Goal: Information Seeking & Learning: Learn about a topic

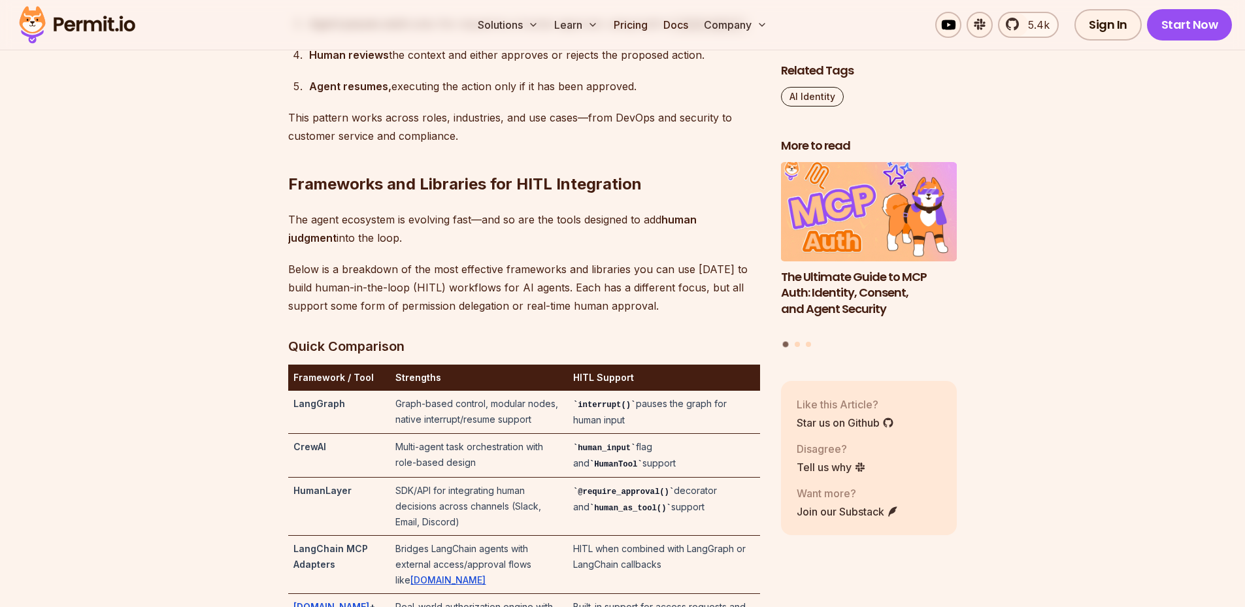
scroll to position [2156, 0]
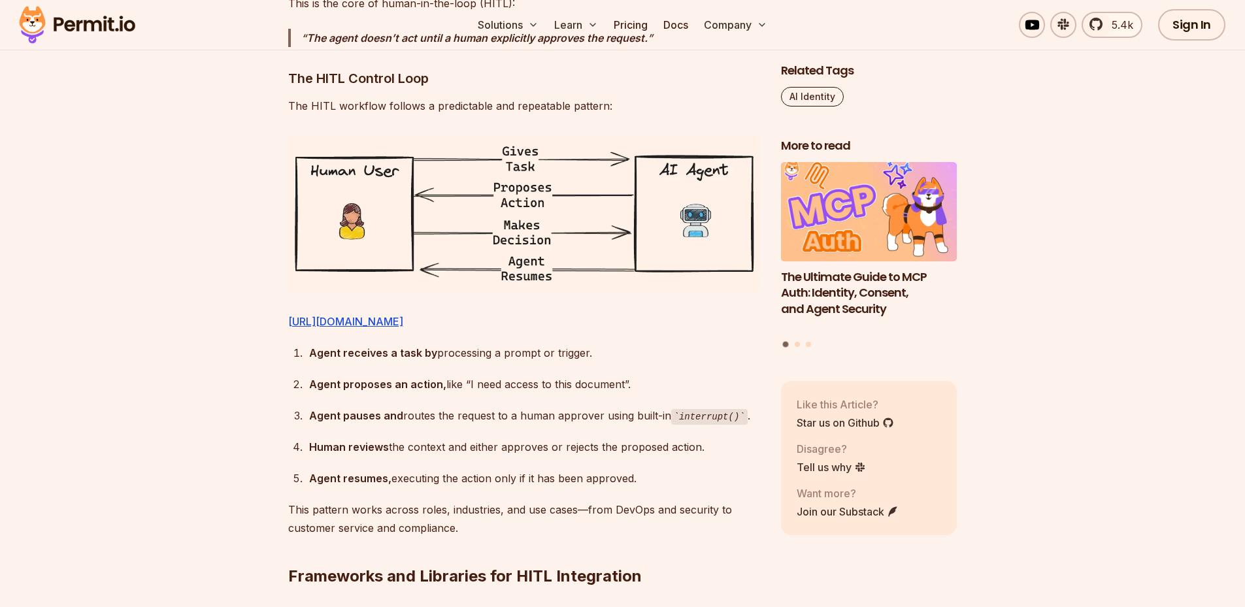
scroll to position [0, 0]
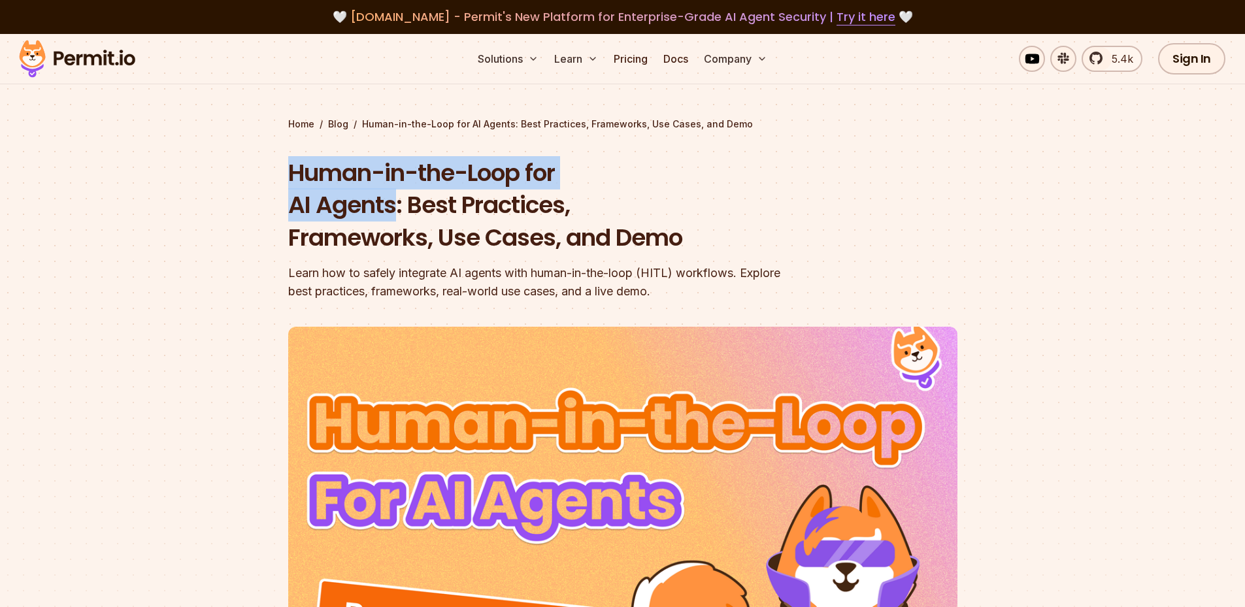
drag, startPoint x: 291, startPoint y: 175, endPoint x: 391, endPoint y: 199, distance: 102.9
click at [391, 199] on h1 "Human-in-the-Loop for AI Agents: Best Practices, Frameworks, Use Cases, and Demo" at bounding box center [539, 205] width 502 height 97
copy h1 "Human-in-the-Loop for AI Agents"
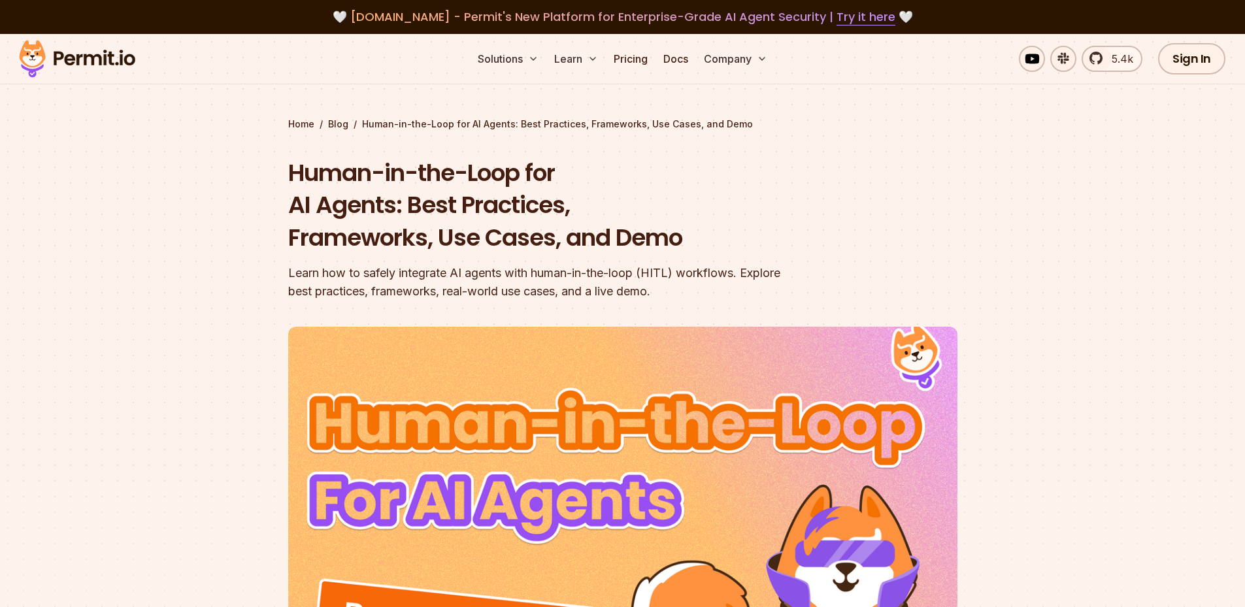
click at [795, 250] on header "Human-in-the-Loop for AI Agents: Best Practices, Frameworks, Use Cases, and Dem…" at bounding box center [622, 465] width 669 height 617
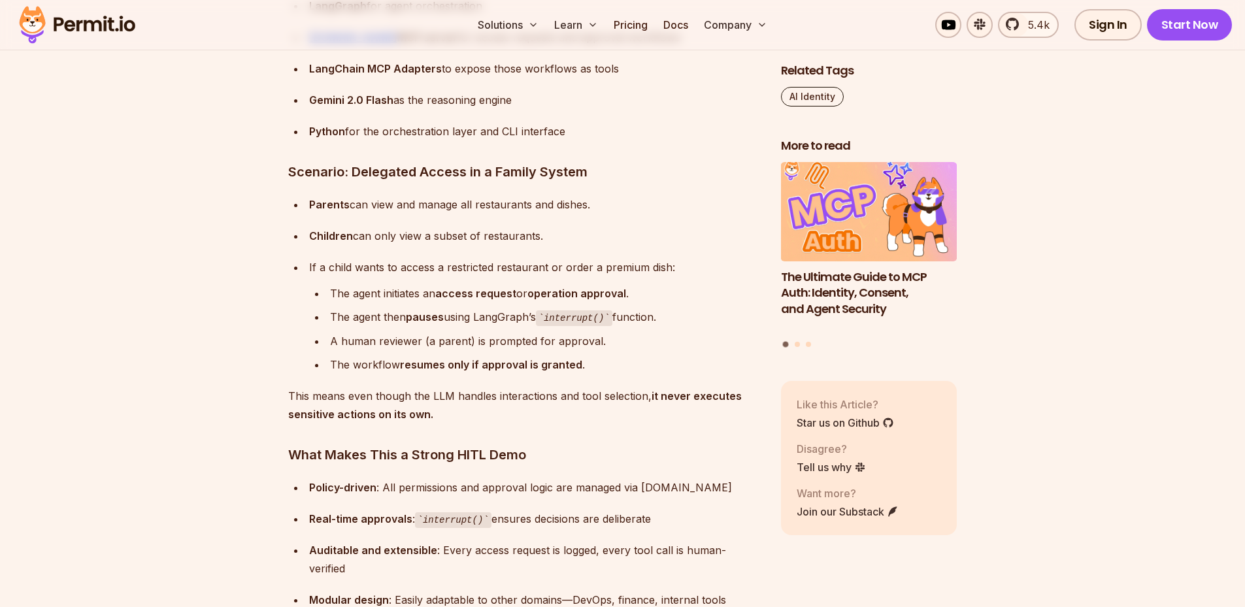
scroll to position [5897, 0]
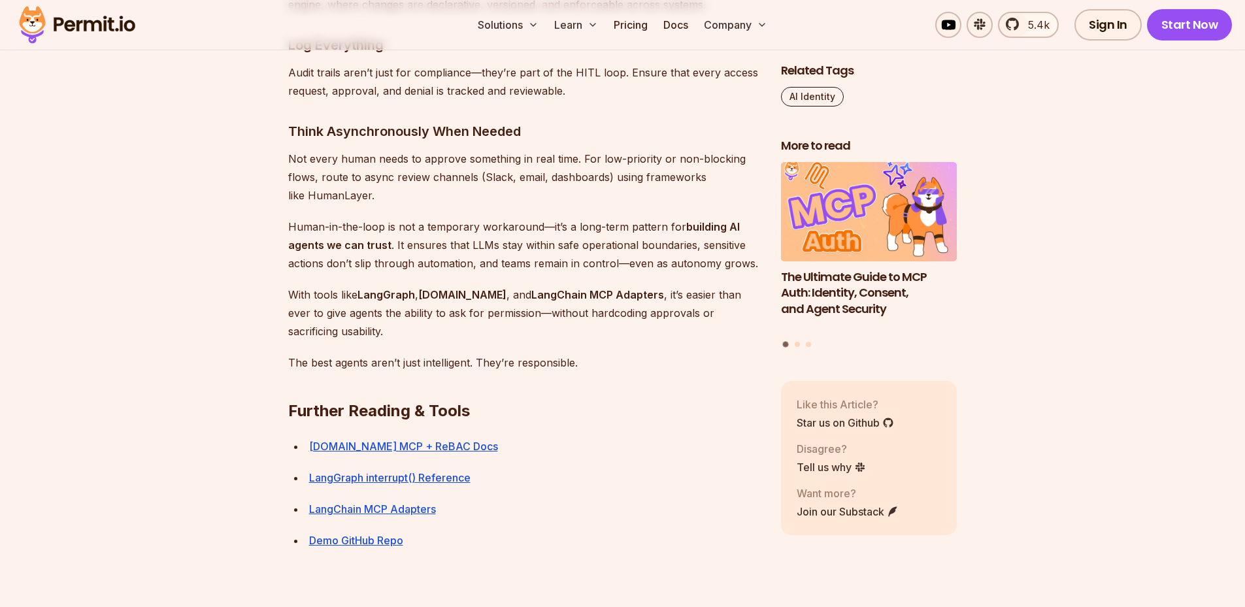
scroll to position [7139, 0]
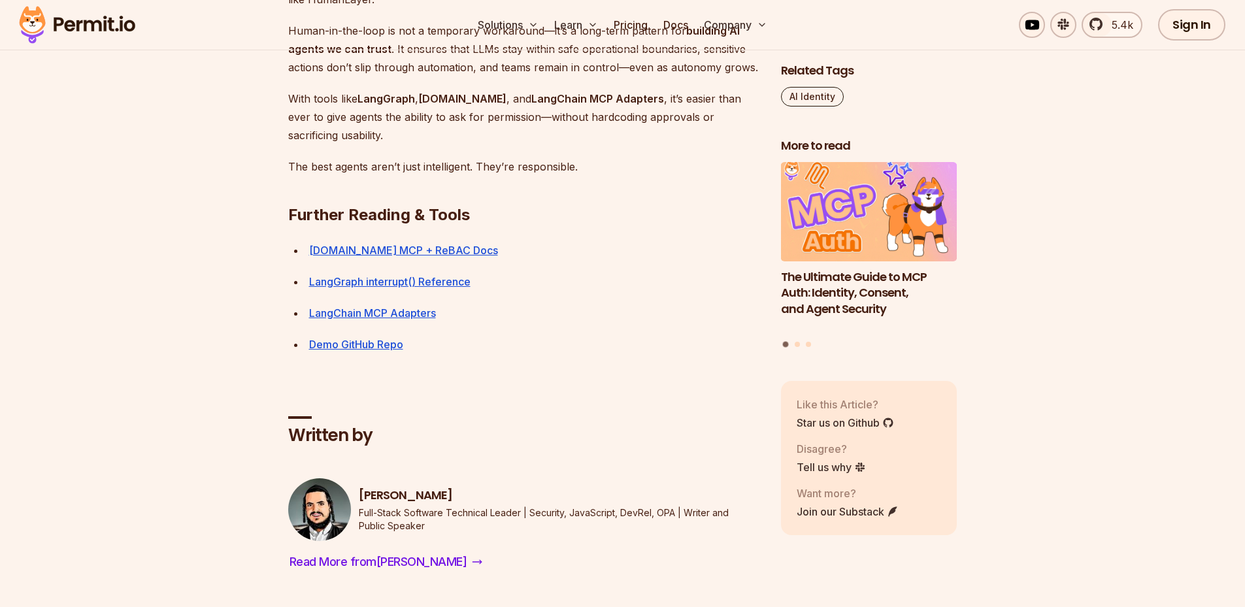
scroll to position [0, 0]
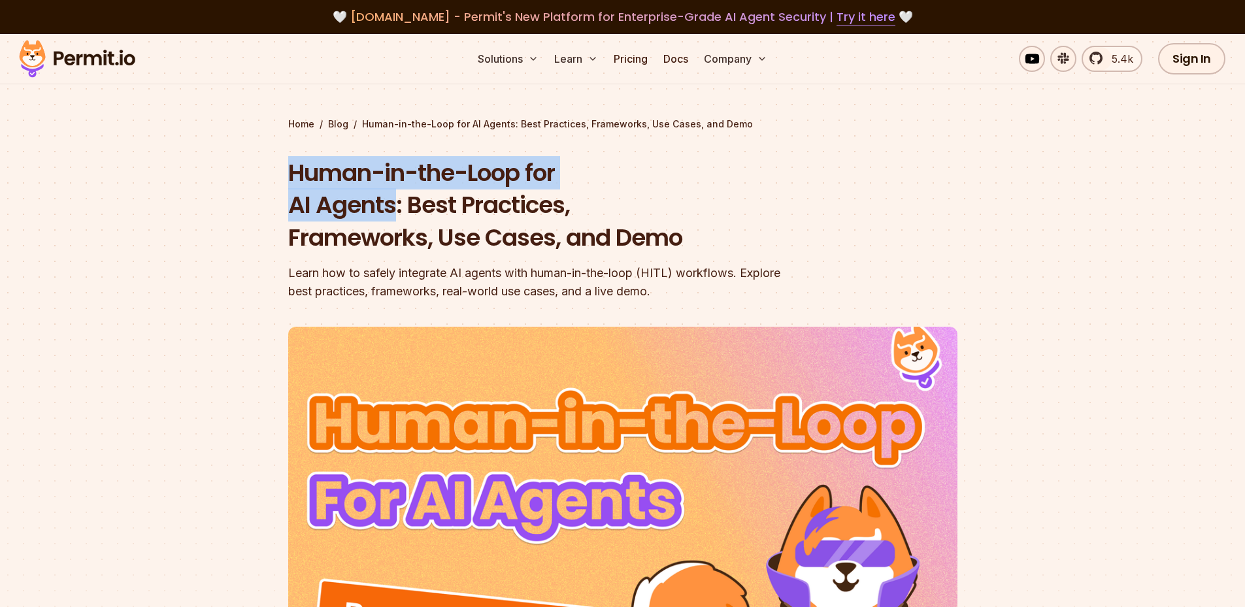
drag, startPoint x: 290, startPoint y: 179, endPoint x: 392, endPoint y: 202, distance: 104.5
click at [392, 202] on h1 "Human-in-the-Loop for AI Agents: Best Practices, Frameworks, Use Cases, and Demo" at bounding box center [539, 205] width 502 height 97
copy h1 "Human-in-the-Loop for AI Agents"
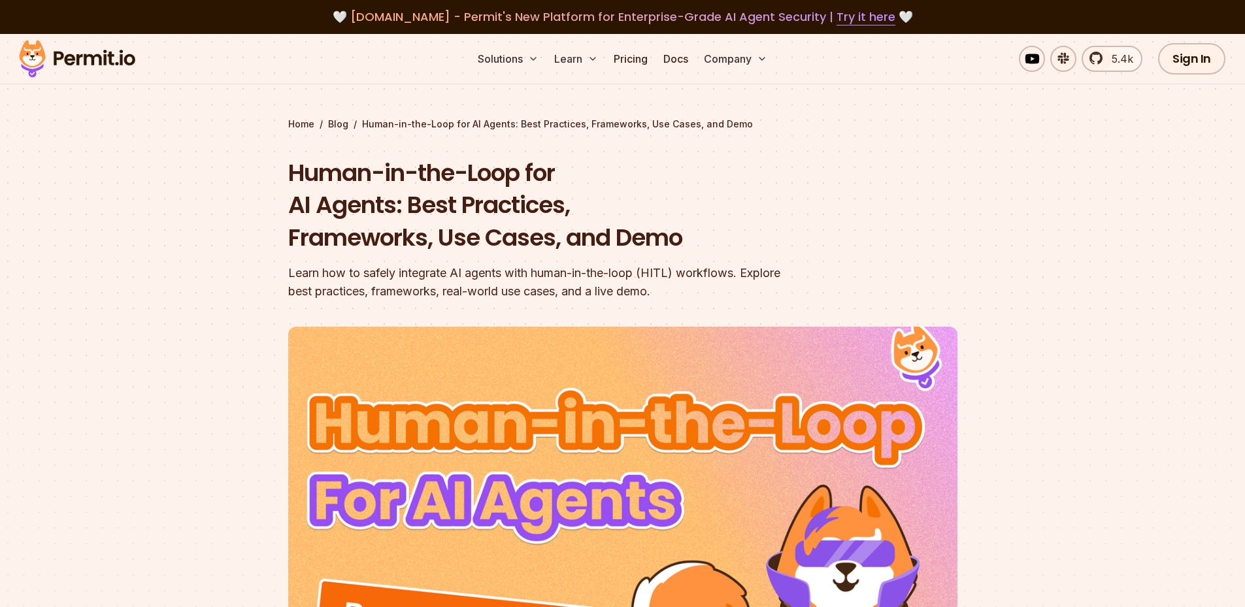
click at [1099, 306] on div at bounding box center [622, 554] width 1245 height 501
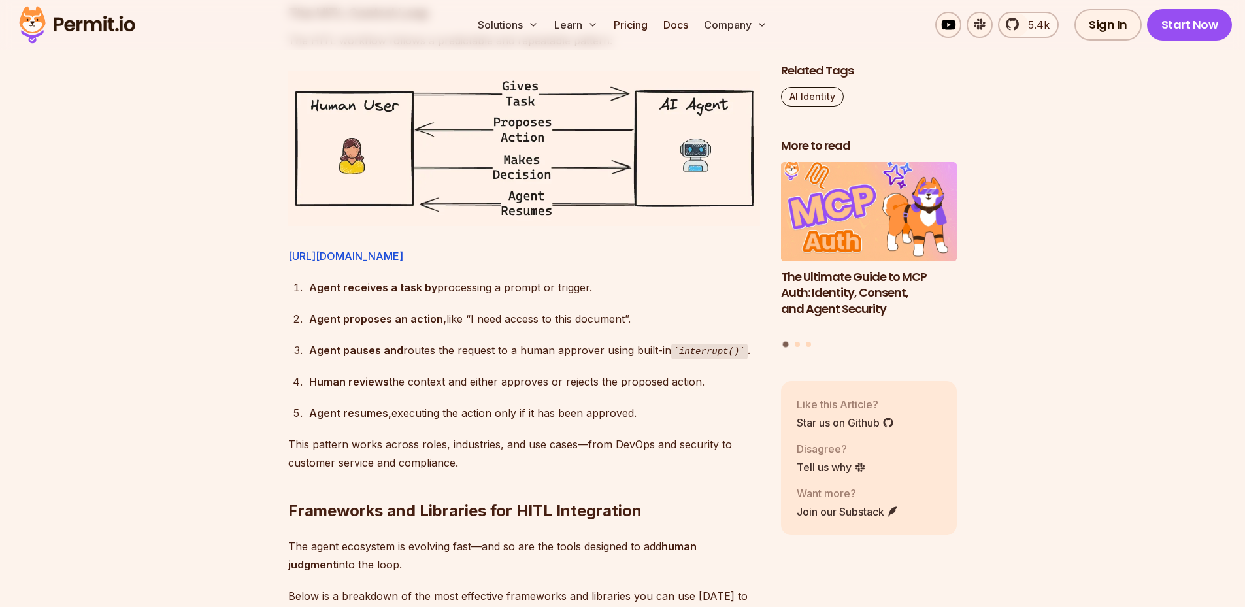
scroll to position [2548, 0]
